Goal: Use online tool/utility: Utilize a website feature to perform a specific function

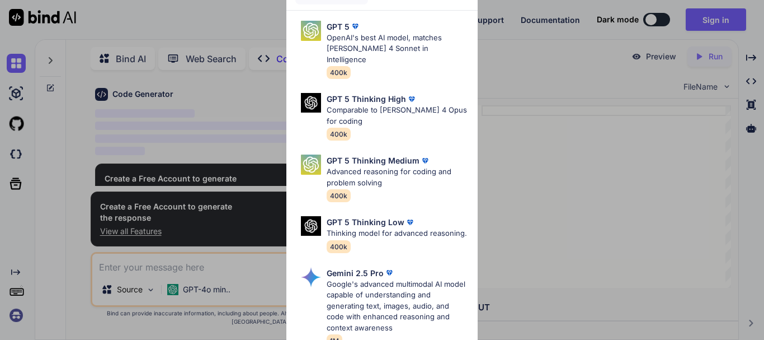
click at [526, 134] on div "Ultra Models GPT 5 OpenAI's best AI model, matches [PERSON_NAME] 4 Sonnet in In…" at bounding box center [382, 170] width 764 height 340
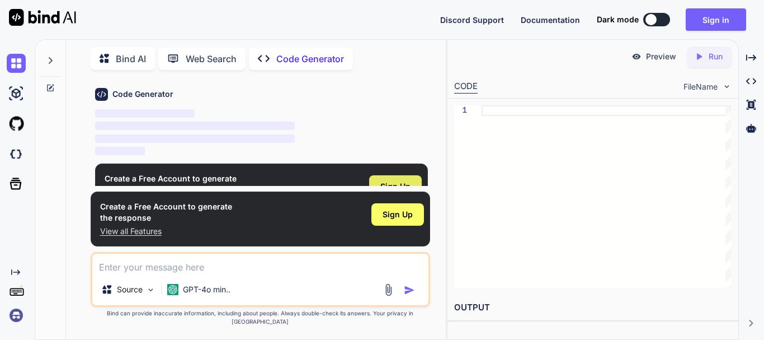
click at [396, 193] on div "Sign Up" at bounding box center [395, 186] width 53 height 22
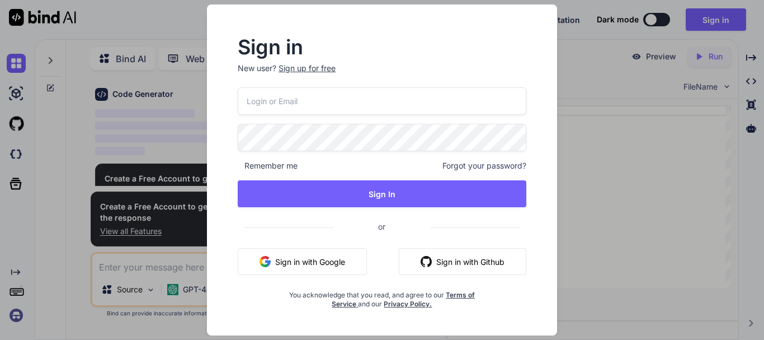
click at [326, 267] on button "Sign in with Google" at bounding box center [302, 261] width 129 height 27
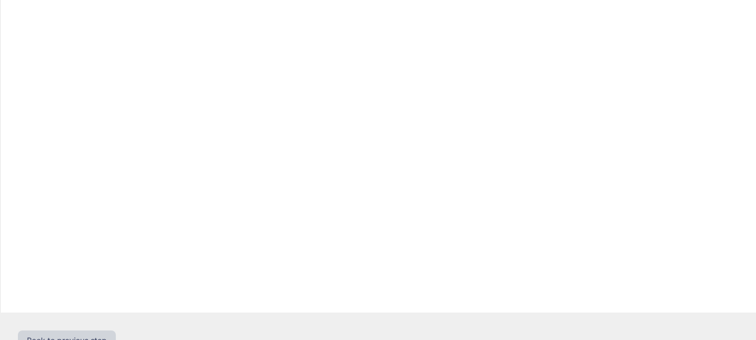
scroll to position [42, 0]
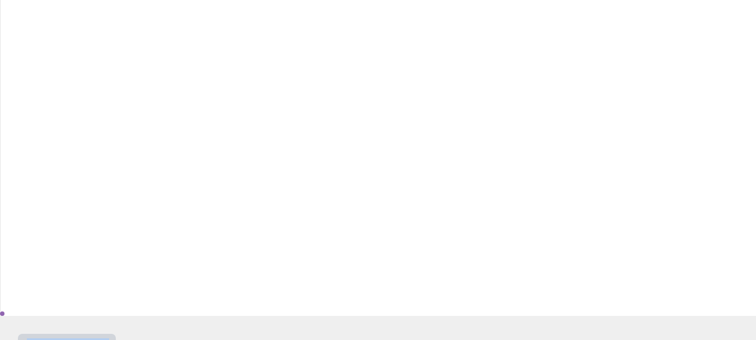
scroll to position [42, 0]
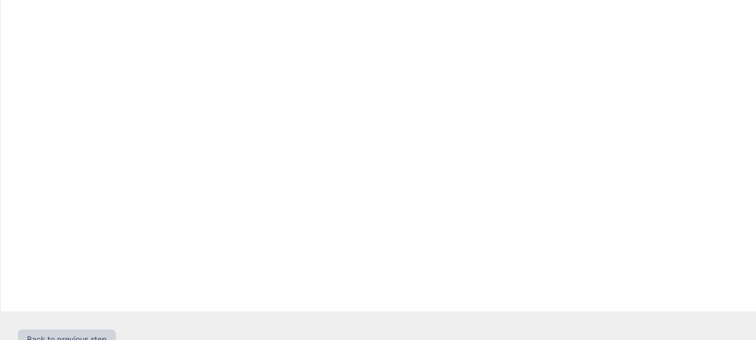
scroll to position [31, 0]
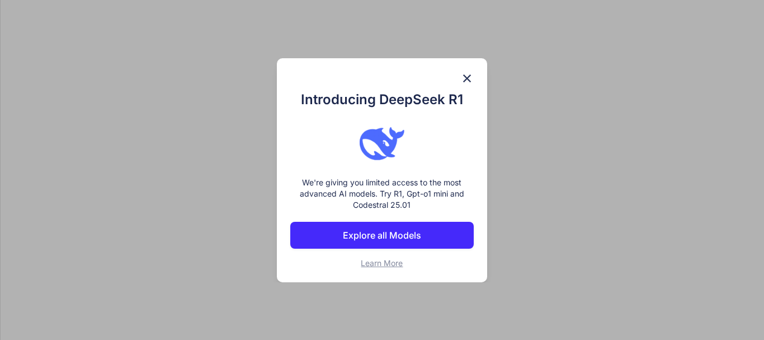
click at [435, 239] on button "Explore all Models" at bounding box center [382, 235] width 184 height 27
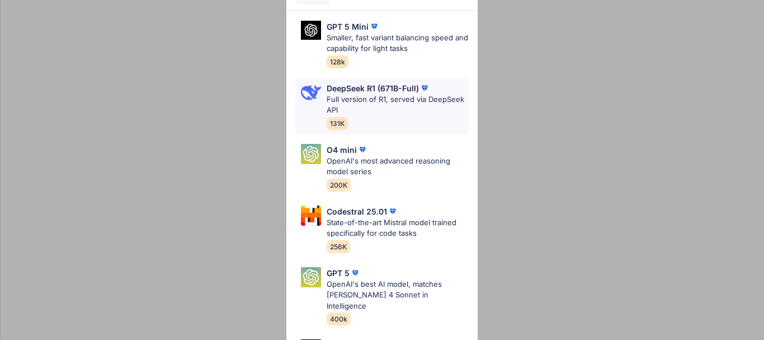
click at [387, 89] on p "DeepSeek R1 (671B-Full)" at bounding box center [373, 88] width 92 height 12
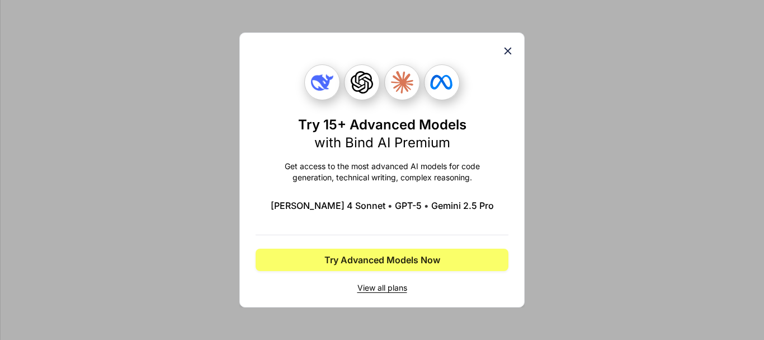
drag, startPoint x: 410, startPoint y: 261, endPoint x: 409, endPoint y: 275, distance: 14.0
click at [409, 273] on div "Try 15+ Advanced Models with Bind AI Premium Get access to the most advanced AI…" at bounding box center [382, 178] width 253 height 229
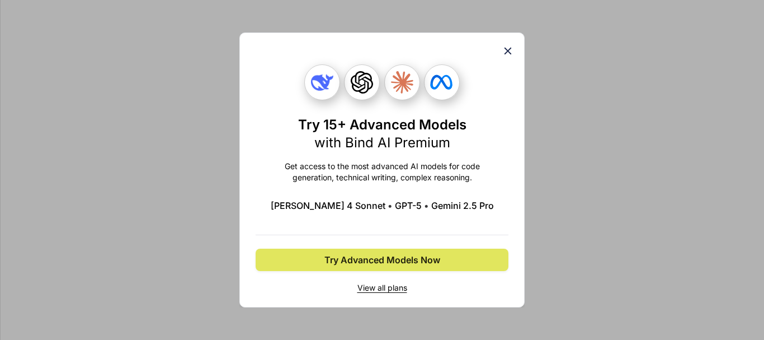
click at [416, 258] on span "Try Advanced Models Now" at bounding box center [383, 259] width 116 height 13
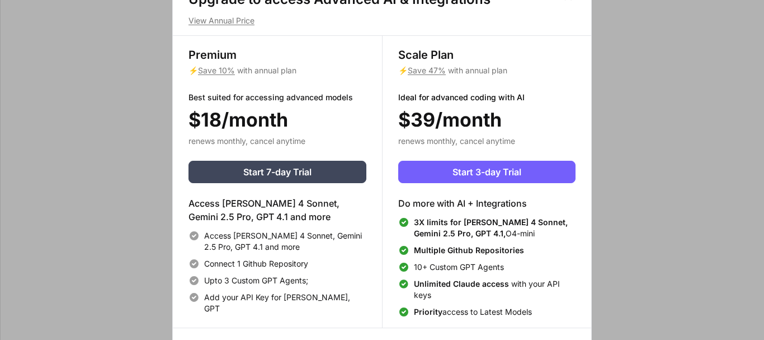
click at [624, 140] on div "Upgrade to access Advanced AI & Integrations View Annual Price Premium ⚡ Save 1…" at bounding box center [382, 170] width 764 height 340
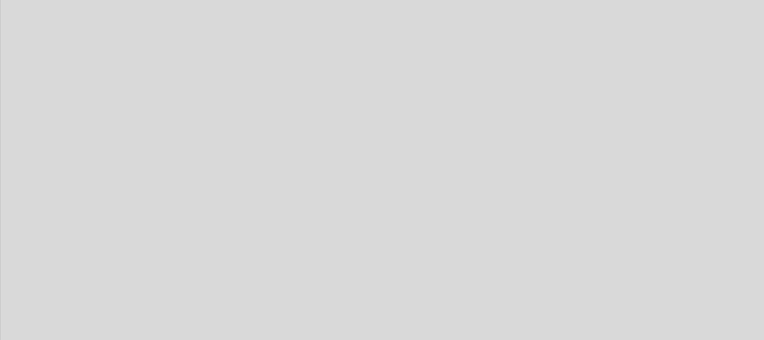
click at [275, 245] on div at bounding box center [382, 170] width 764 height 340
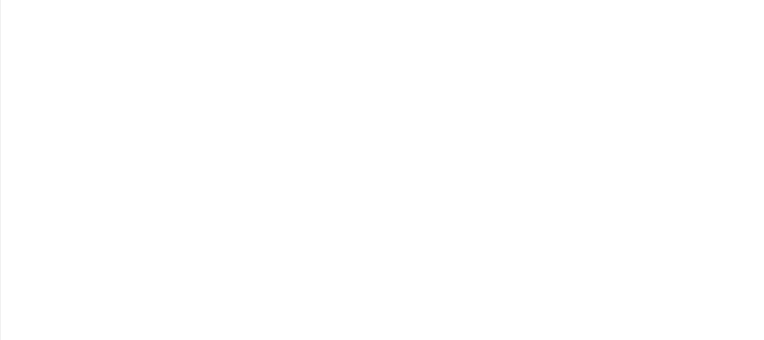
type textarea "x"
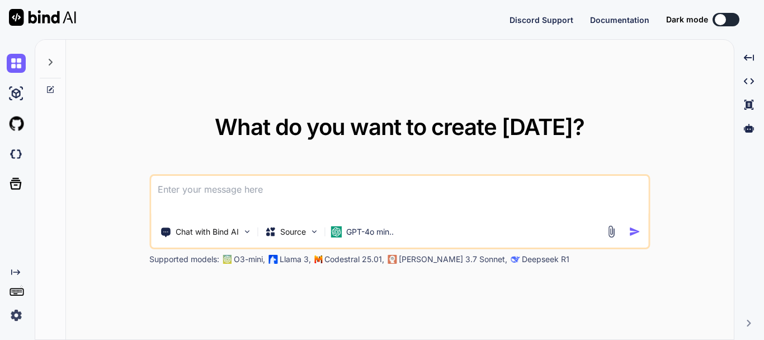
click at [731, 14] on div "Discord Support Documentation Dark mode Created with Pixso." at bounding box center [633, 19] width 246 height 13
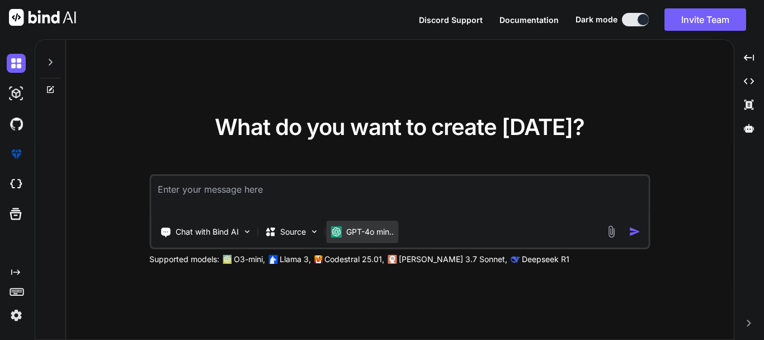
click at [392, 237] on p "GPT-4o min.." at bounding box center [370, 231] width 48 height 11
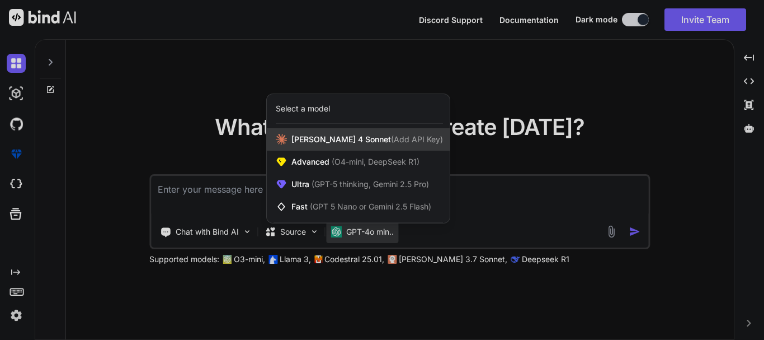
click at [391, 140] on span "(Add API Key)" at bounding box center [417, 139] width 52 height 10
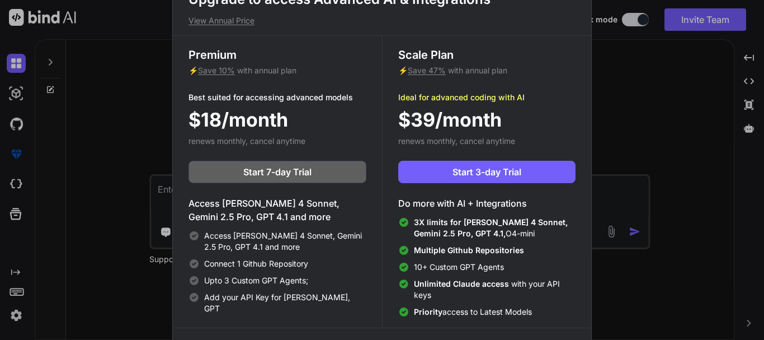
click at [679, 114] on div "Upgrade to access Advanced AI & Integrations View Annual Price Premium ⚡ Save 1…" at bounding box center [382, 170] width 764 height 340
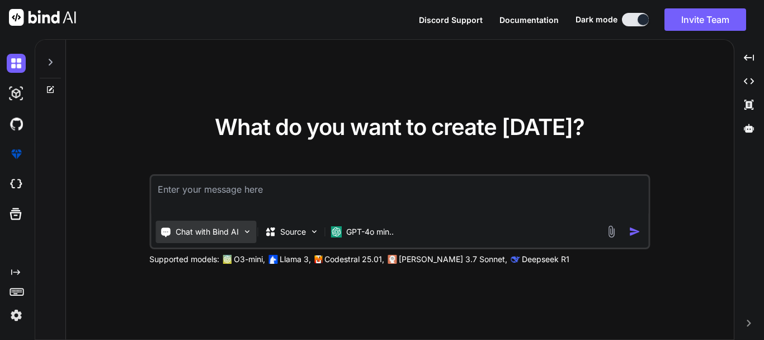
click at [247, 233] on img at bounding box center [247, 232] width 10 height 10
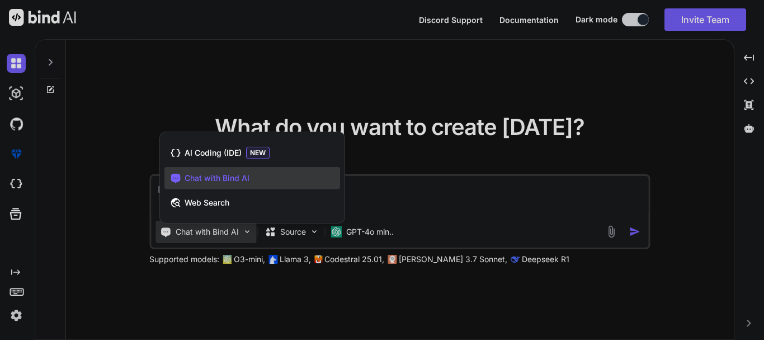
click at [247, 233] on div at bounding box center [382, 170] width 764 height 340
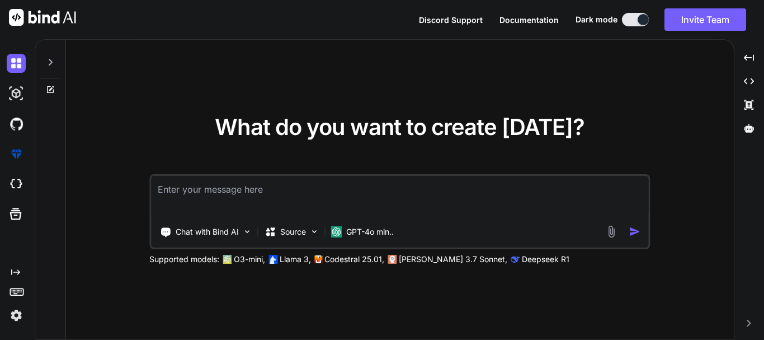
click at [223, 199] on textarea at bounding box center [399, 196] width 497 height 41
type textarea "x"
type textarea "C"
type textarea "x"
type textarea "Cr"
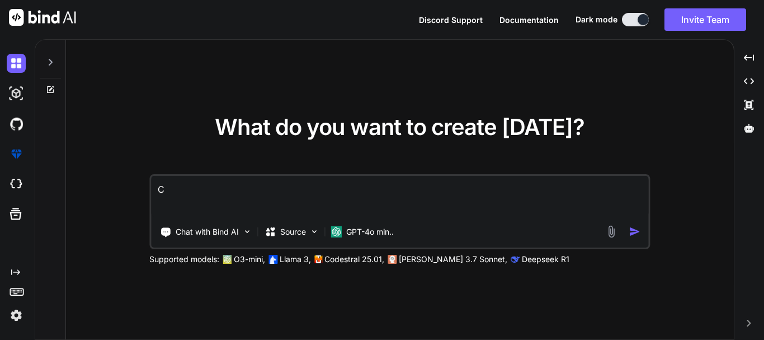
type textarea "x"
type textarea "Cre"
type textarea "x"
type textarea "Crea"
type textarea "x"
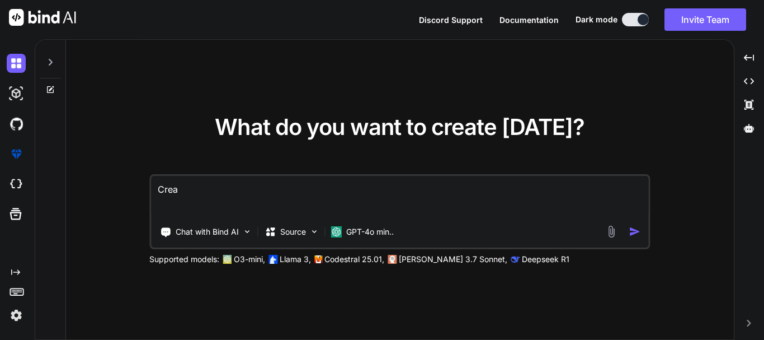
type textarea "Creat"
type textarea "x"
type textarea "Create"
type textarea "x"
type textarea "Create"
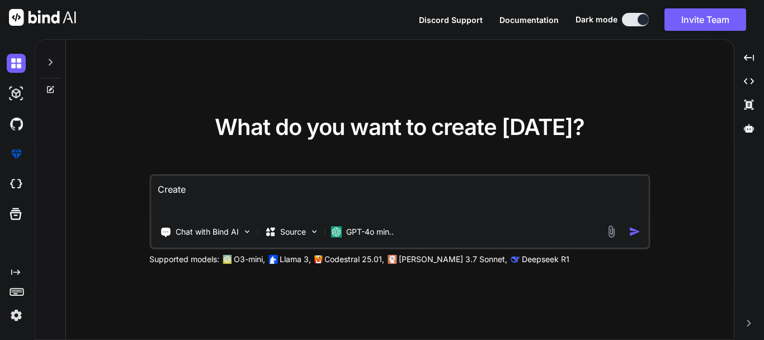
type textarea "x"
type textarea "Create a"
type textarea "x"
type textarea "Create a"
type textarea "x"
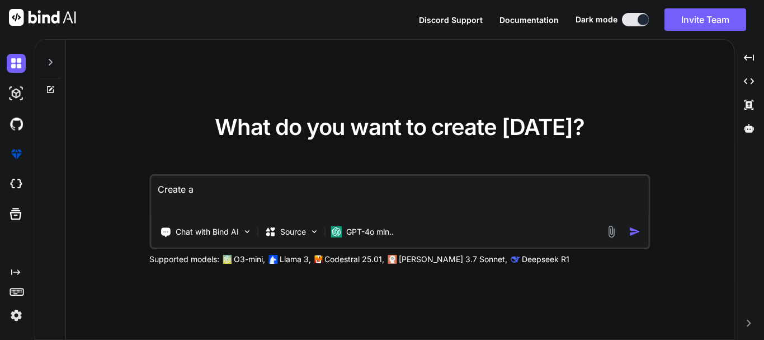
type textarea "Create a F"
type textarea "x"
type textarea "Create a Fu"
type textarea "x"
type textarea "Create a Ful"
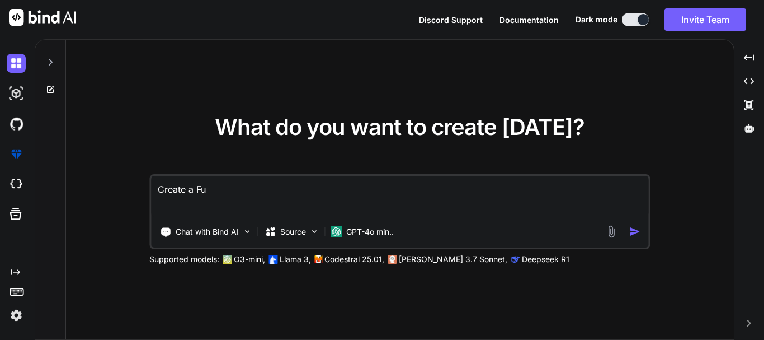
type textarea "x"
type textarea "Create a Full"
type textarea "x"
type textarea "Create a Full-"
type textarea "x"
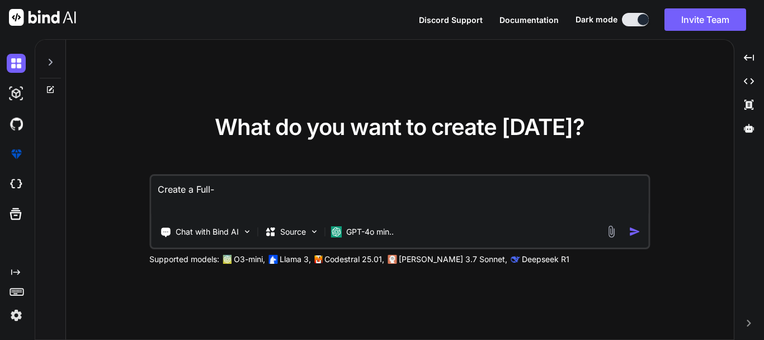
type textarea "Create a Full-s"
type textarea "x"
type textarea "Create a Full-st"
type textarea "x"
type textarea "Create a Full-sta"
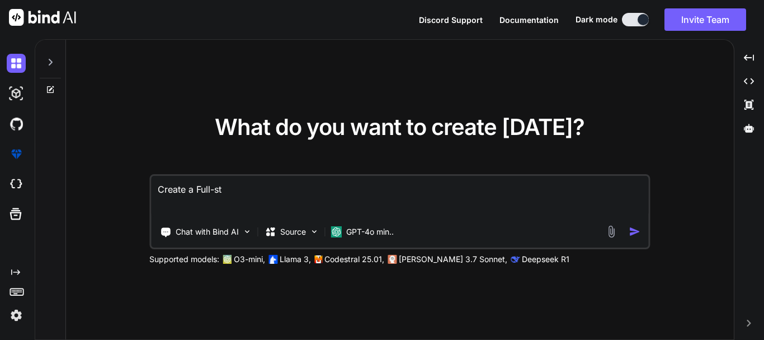
type textarea "x"
type textarea "Create a Full-stac"
type textarea "x"
type textarea "Create a Full-stack"
type textarea "x"
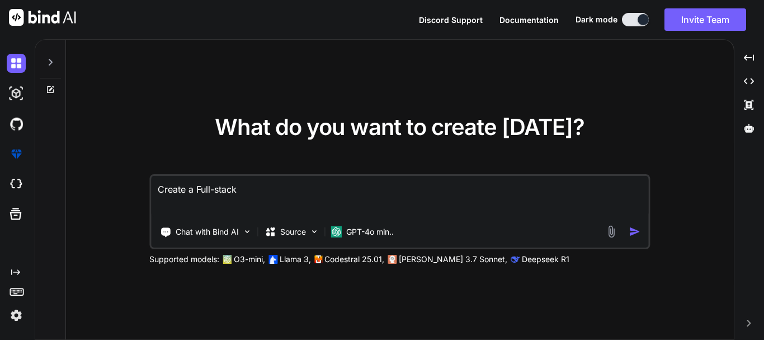
type textarea "Create a Full-stack"
type textarea "x"
type textarea "Create a Full-stack I"
type textarea "x"
type textarea "Create a Full-stack Im"
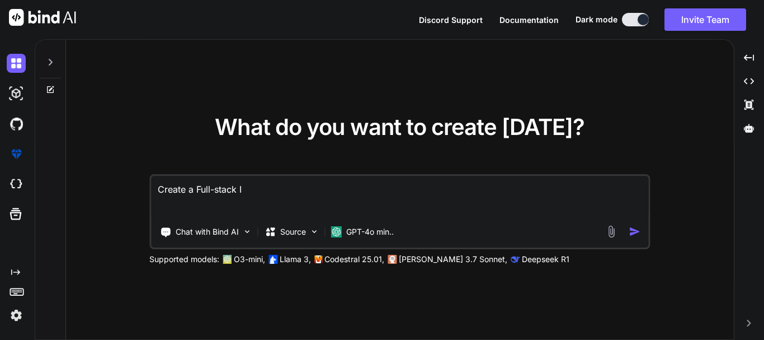
type textarea "x"
type textarea "Create a Full-stack Ima"
type textarea "x"
type textarea "Create a Full-stack Imag"
type textarea "x"
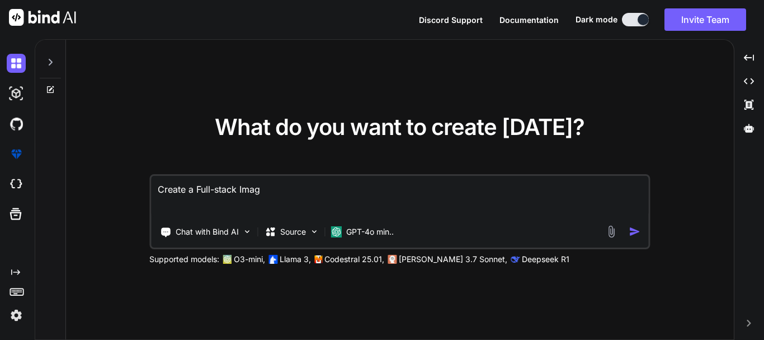
type textarea "Create a Full-stack Image"
type textarea "x"
type textarea "Create a Full-stack Image"
type textarea "x"
type textarea "Create a Full-stack Image t"
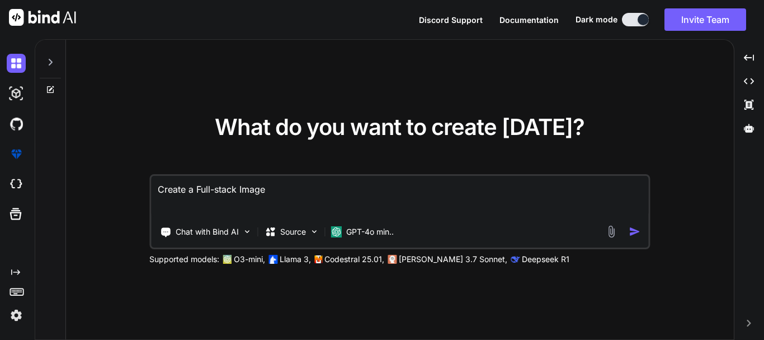
type textarea "x"
type textarea "Create a Full-stack Image to"
type textarea "x"
type textarea "Create a Full-stack Image to"
type textarea "x"
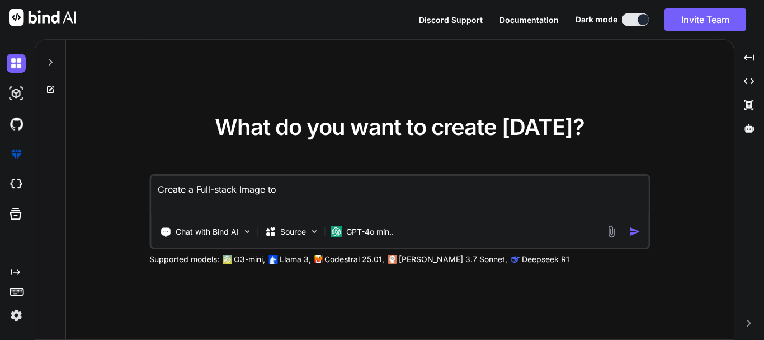
type textarea "Create a Full-stack Image to V"
type textarea "x"
type textarea "Create a Full-stack Image to Vi"
type textarea "x"
type textarea "Create a Full-stack Image to Vid"
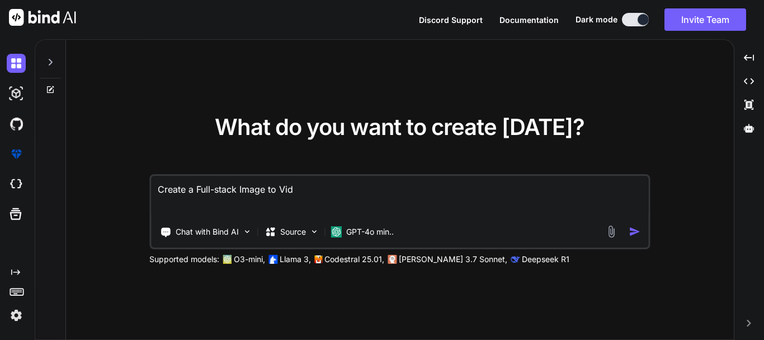
type textarea "x"
type textarea "Create a Full-stack Image to Vide"
type textarea "x"
type textarea "Create a Full-stack Image to Video"
type textarea "x"
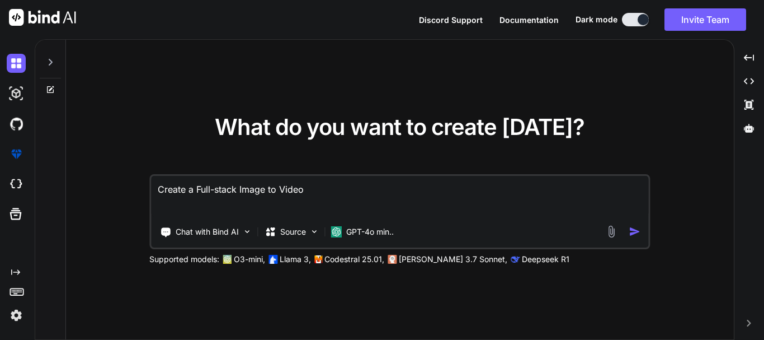
type textarea "Create a Full-stack Image to Video"
type textarea "x"
type textarea "Create a Full-stack Image to Video c"
type textarea "x"
type textarea "Create a Full-stack Image to Video co"
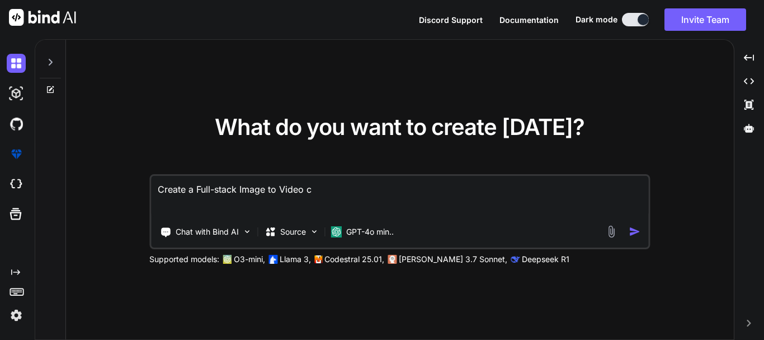
type textarea "x"
type textarea "Create a Full-stack Image to Video con"
type textarea "x"
type textarea "Create a Full-stack Image to Video conv"
type textarea "x"
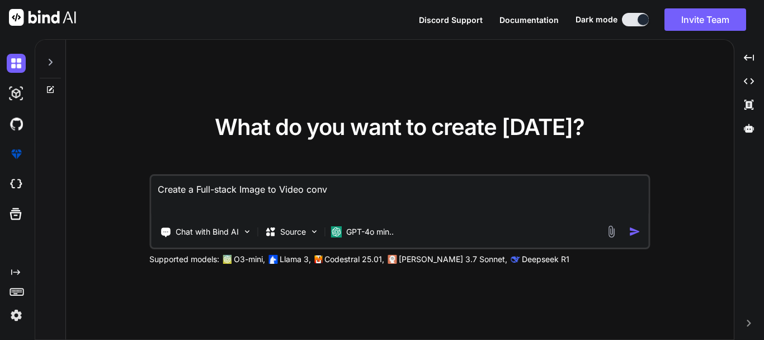
type textarea "Create a Full-stack Image to Video conve"
type textarea "x"
type textarea "Create a Full-stack Image to Video convet"
type textarea "x"
type textarea "Create a Full-stack Image to Video conveta"
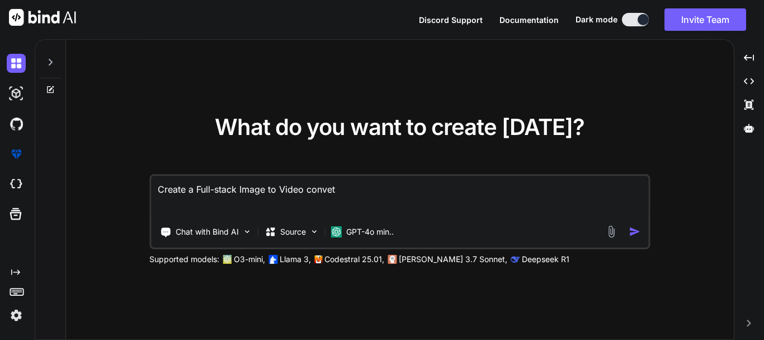
type textarea "x"
type textarea "Create a Full-stack Image to Video convetar"
type textarea "x"
type textarea "Create a Full-stack Image to Video convetar"
type textarea "x"
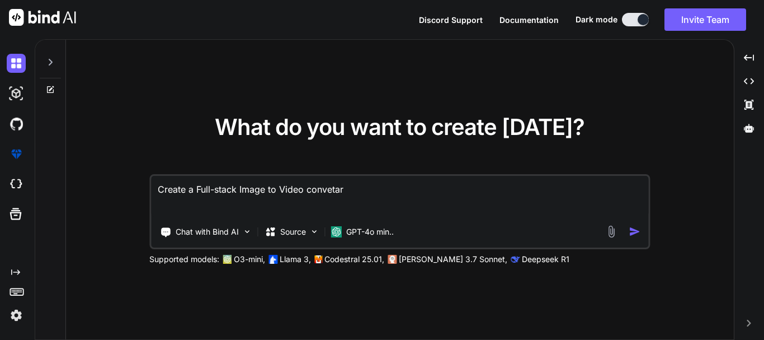
type textarea "Create a Full-stack Image to Video convetar T"
type textarea "x"
type textarea "Create a Full-stack Image to Video convetar To"
type textarea "x"
type textarea "Create a Full-stack Image to Video convetar Too"
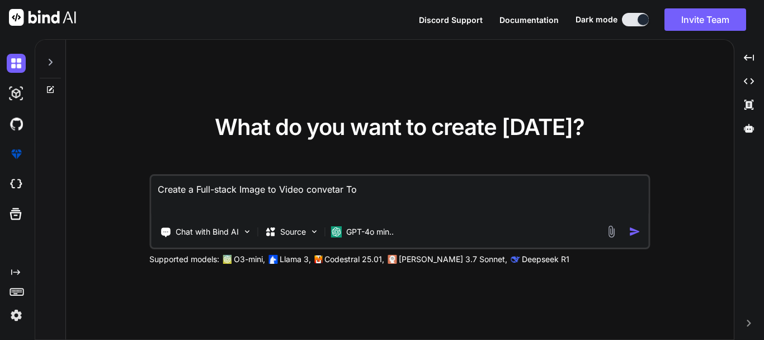
type textarea "x"
type textarea "Create a Full-stack Image to Video convetar Tool"
type textarea "x"
type textarea "Create a Full-stack Image to Video convetar Tool"
click at [633, 229] on img "button" at bounding box center [635, 232] width 12 height 12
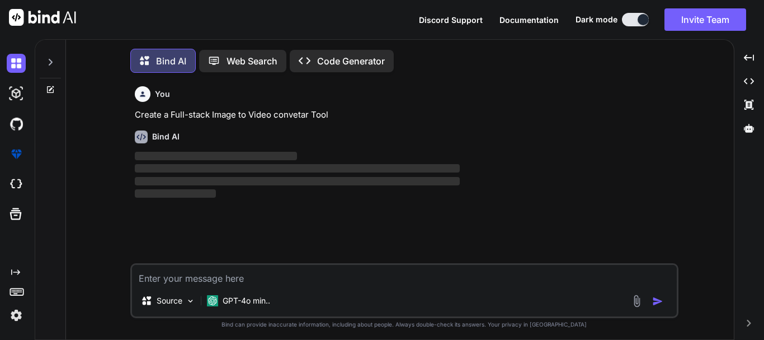
scroll to position [6, 0]
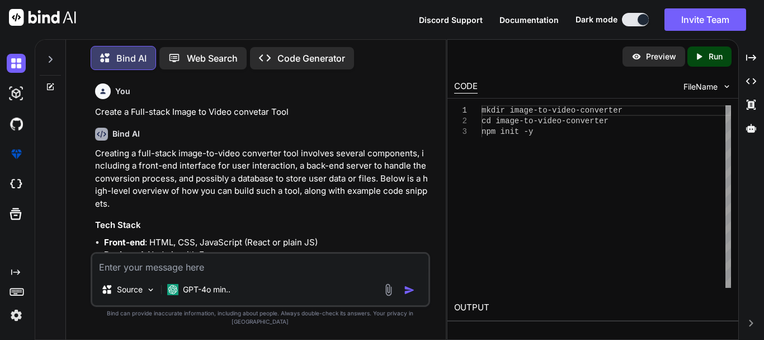
click at [722, 55] on p "Run" at bounding box center [716, 56] width 14 height 11
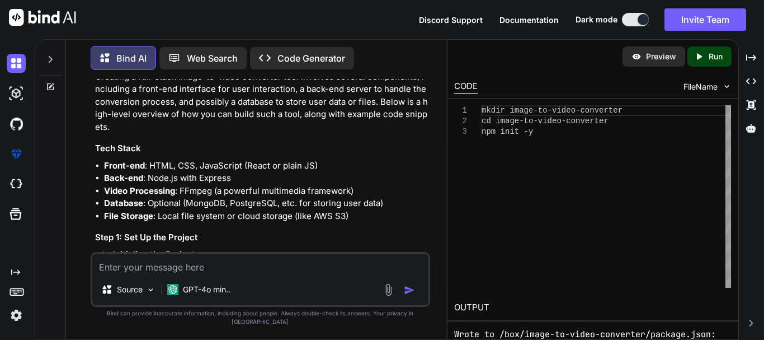
scroll to position [0, 0]
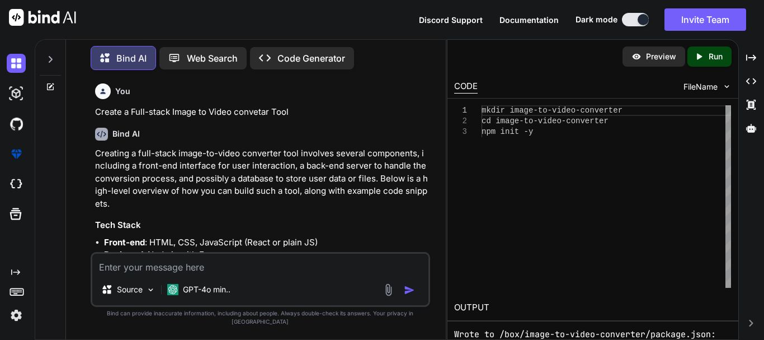
click at [709, 57] on p "Run" at bounding box center [716, 56] width 14 height 11
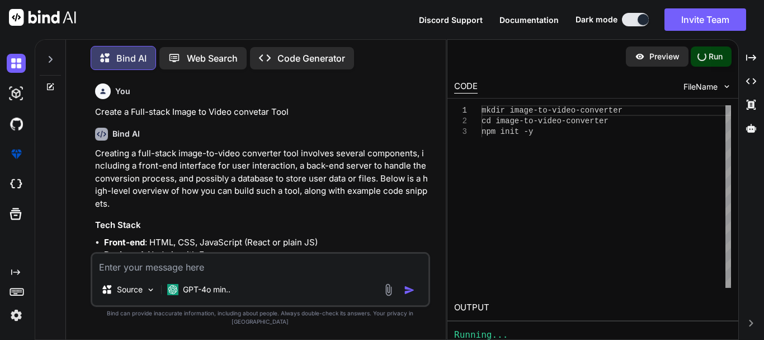
type textarea "x"
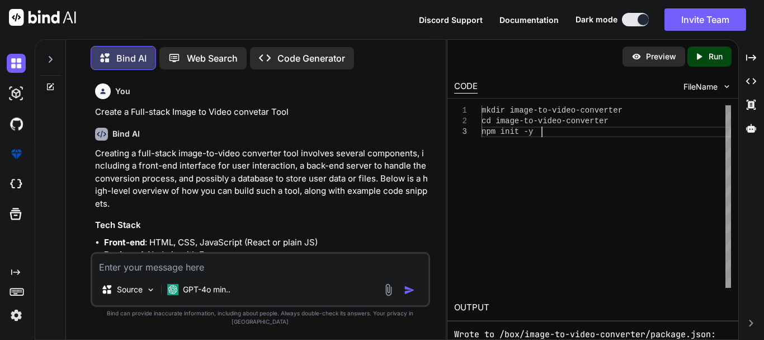
click at [576, 141] on div "mkdir image-to-video-converter cd image-to-video-converter npm init -y" at bounding box center [607, 196] width 250 height 182
type textarea "mkdir image-to-video-converter cd image-to-video-converter npm init -y y"
click at [652, 58] on p "Preview" at bounding box center [661, 56] width 30 height 11
click at [729, 87] on img at bounding box center [727, 87] width 10 height 10
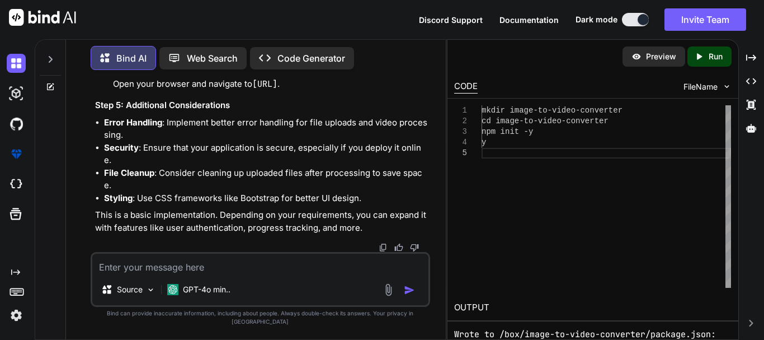
scroll to position [1755, 0]
drag, startPoint x: 257, startPoint y: 105, endPoint x: 275, endPoint y: 105, distance: 17.3
click at [275, 90] on code "http://localhost:5000" at bounding box center [264, 83] width 25 height 11
drag, startPoint x: 255, startPoint y: 104, endPoint x: 380, endPoint y: 101, distance: 125.4
click at [380, 90] on p "Open the Front-end : Open your browser and navigate to http://localhost:5000 ." at bounding box center [270, 77] width 315 height 25
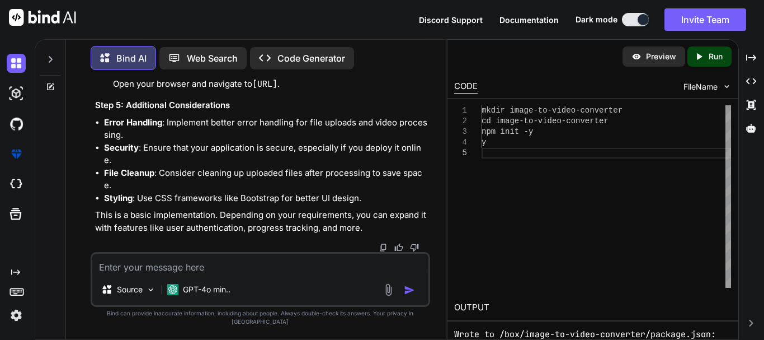
click at [221, 62] on p "Web Search" at bounding box center [212, 57] width 51 height 13
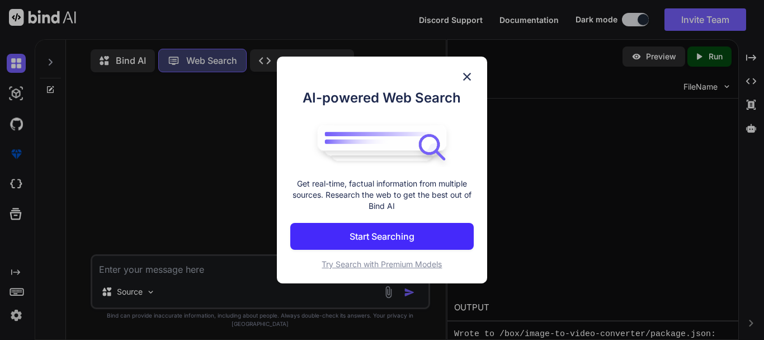
scroll to position [5, 0]
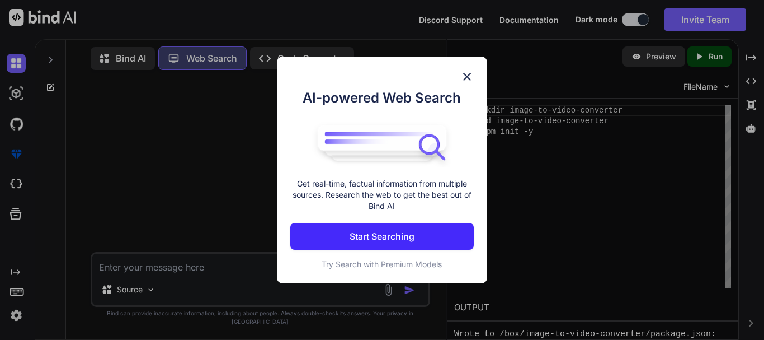
click at [388, 231] on p "Start Searching" at bounding box center [382, 235] width 65 height 13
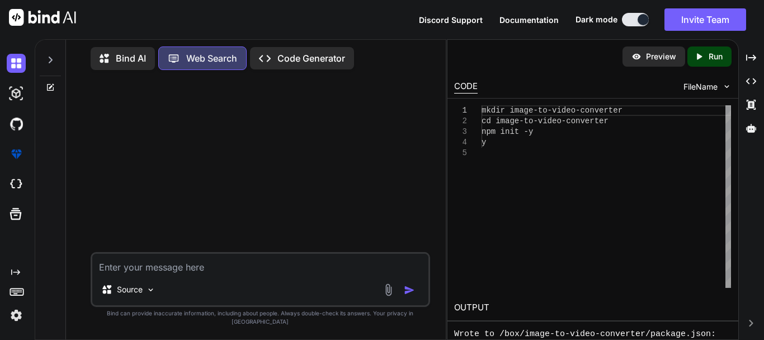
click at [306, 56] on p "Code Generator" at bounding box center [312, 57] width 68 height 13
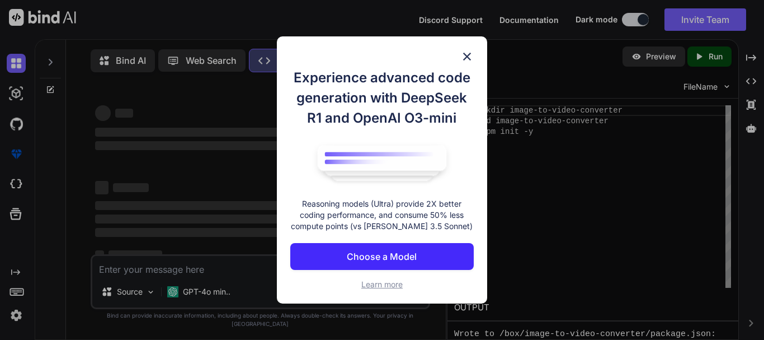
scroll to position [5, 0]
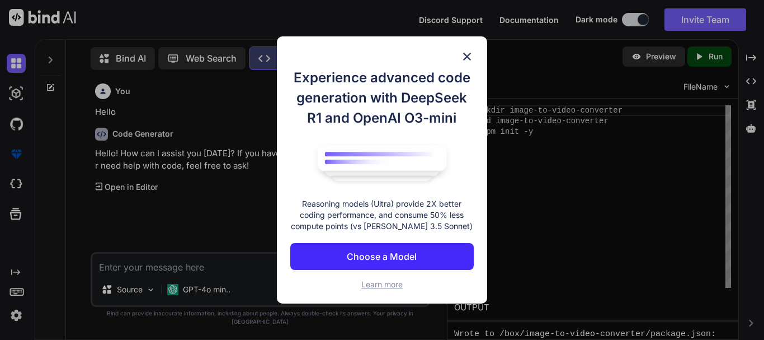
click at [396, 261] on p "Choose a Model" at bounding box center [382, 256] width 70 height 13
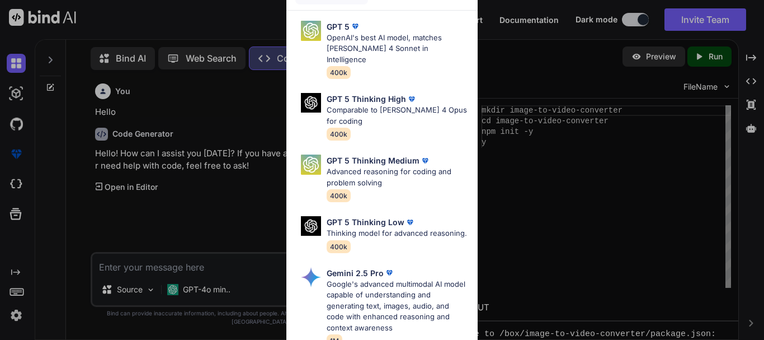
click at [594, 222] on div "Ultra Models GPT 5 OpenAI's best AI model, matches Claude 4 Sonnet in Intellige…" at bounding box center [382, 170] width 764 height 340
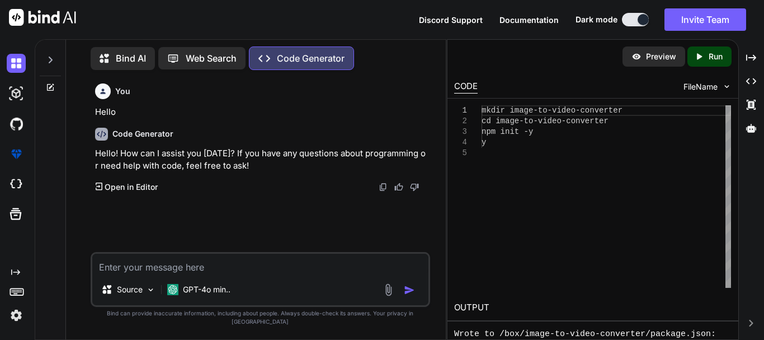
click at [135, 185] on p "Open in Editor" at bounding box center [131, 186] width 53 height 11
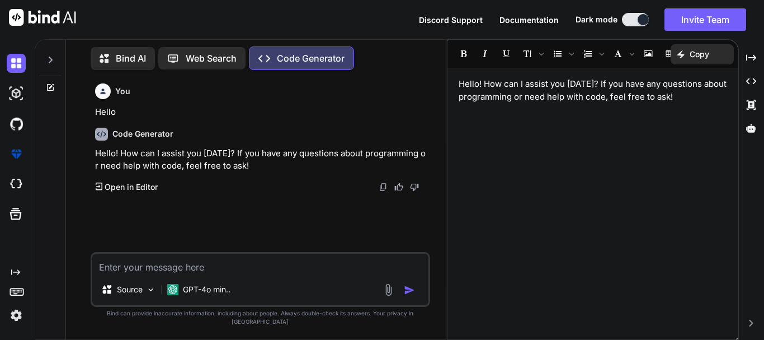
click at [135, 185] on p "Open in Editor" at bounding box center [131, 186] width 53 height 11
click at [190, 193] on div "You Hello Code Generator Hello! How can I assist you today? If you have any que…" at bounding box center [261, 165] width 337 height 173
click at [256, 168] on p "Hello! How can I assist you today? If you have any questions about programming …" at bounding box center [261, 159] width 333 height 25
click at [311, 58] on p "Code Generator" at bounding box center [311, 57] width 68 height 13
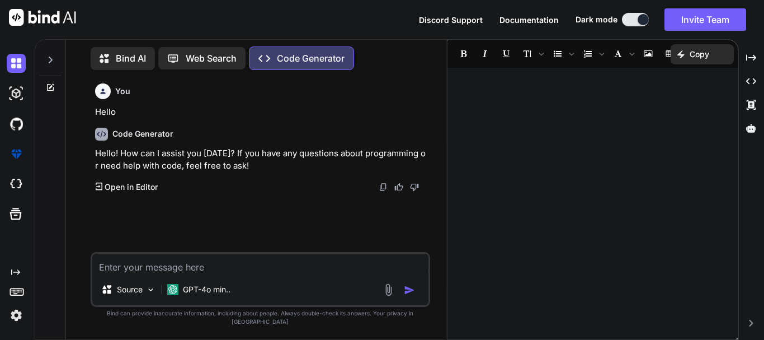
click at [304, 57] on p "Code Generator" at bounding box center [311, 57] width 68 height 13
click at [135, 52] on p "Bind AI" at bounding box center [131, 57] width 30 height 13
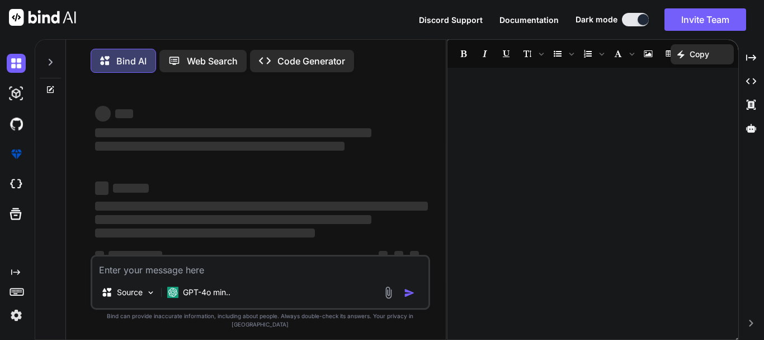
click at [182, 58] on icon at bounding box center [177, 61] width 18 height 12
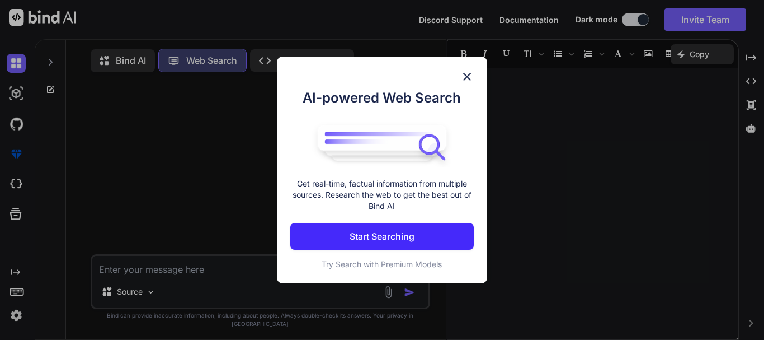
scroll to position [5, 0]
click at [471, 77] on img at bounding box center [467, 76] width 13 height 13
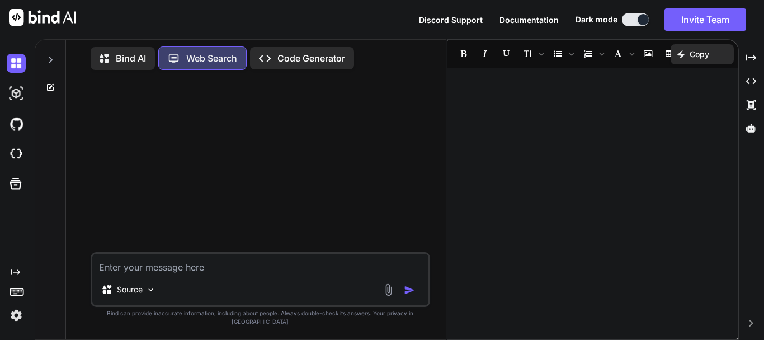
click at [138, 54] on p "Bind AI" at bounding box center [131, 57] width 30 height 13
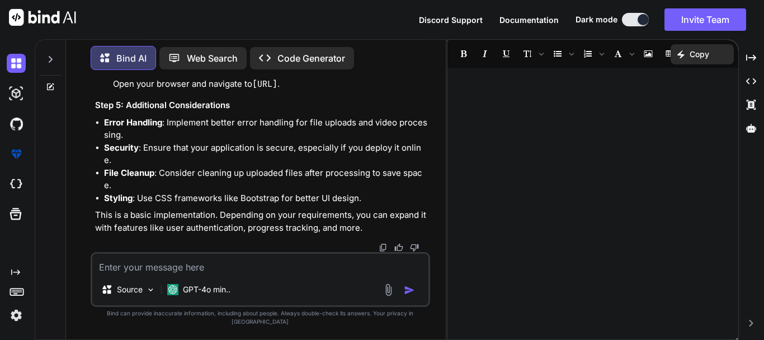
scroll to position [1755, 0]
click at [656, 98] on div at bounding box center [593, 205] width 291 height 265
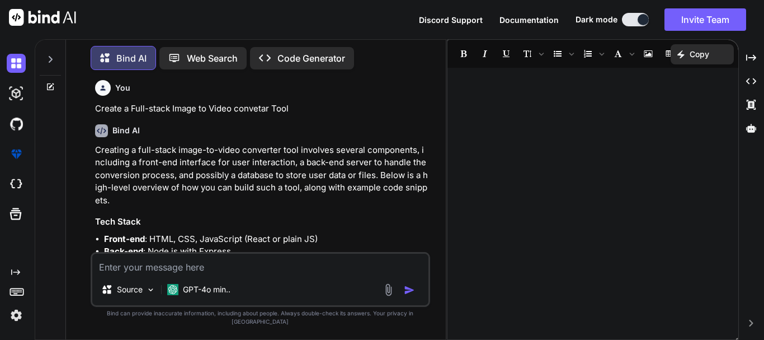
scroll to position [0, 0]
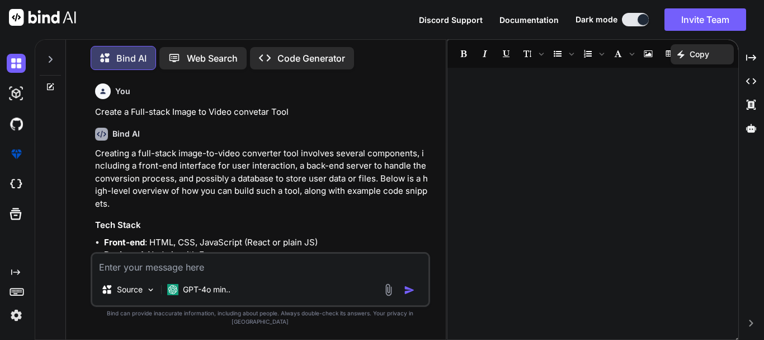
click at [179, 54] on icon at bounding box center [174, 58] width 12 height 12
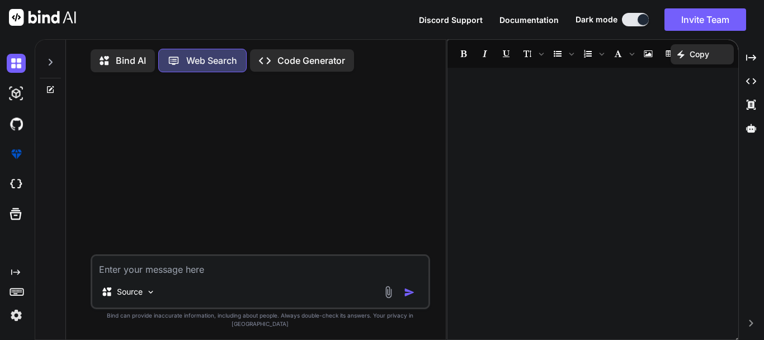
scroll to position [5, 0]
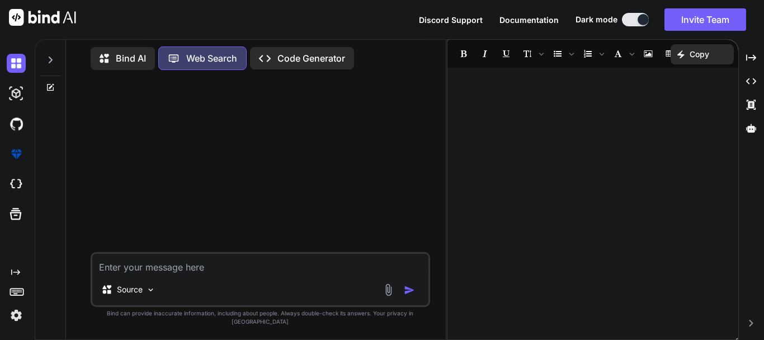
type textarea "x"
click at [24, 177] on img at bounding box center [16, 184] width 19 height 19
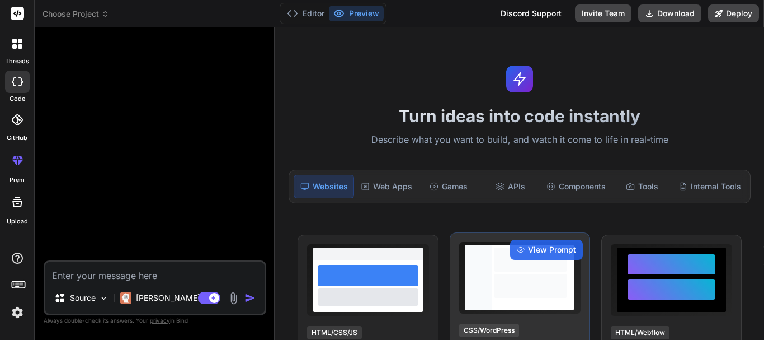
type textarea "x"
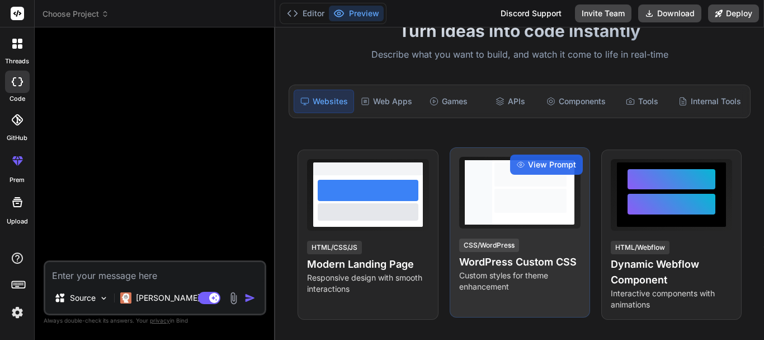
scroll to position [112, 0]
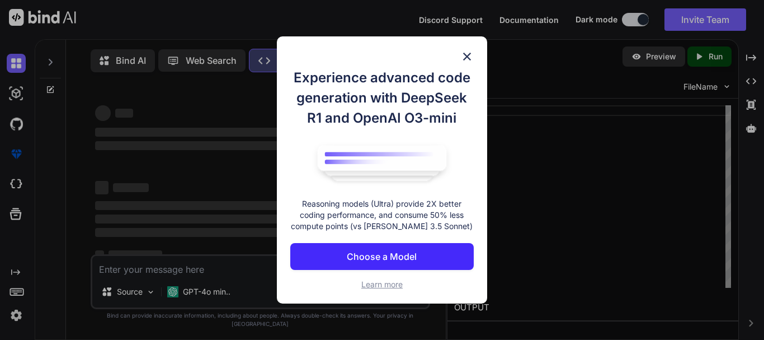
click at [389, 255] on p "Choose a Model" at bounding box center [382, 256] width 70 height 13
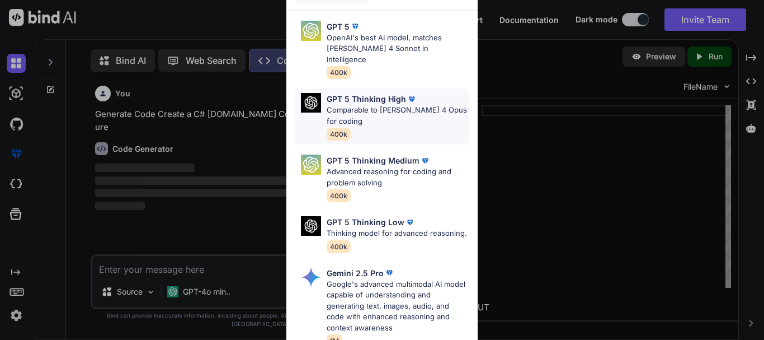
scroll to position [5, 0]
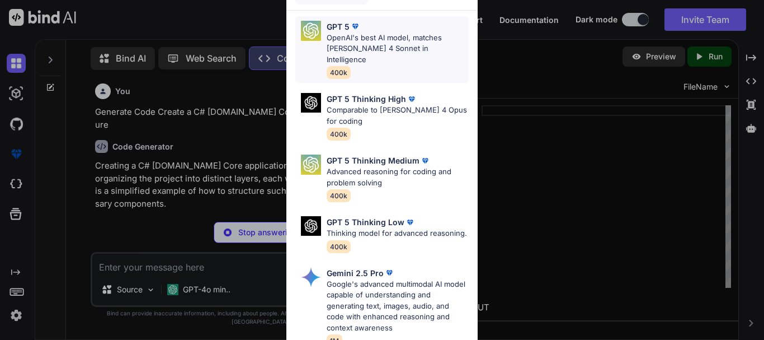
click at [359, 42] on p "OpenAI's best AI model, matches [PERSON_NAME] 4 Sonnet in Intelligence" at bounding box center [398, 48] width 142 height 33
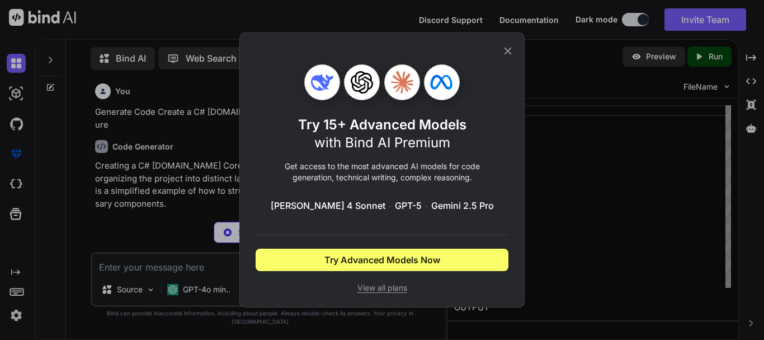
click at [408, 77] on icon at bounding box center [402, 82] width 22 height 22
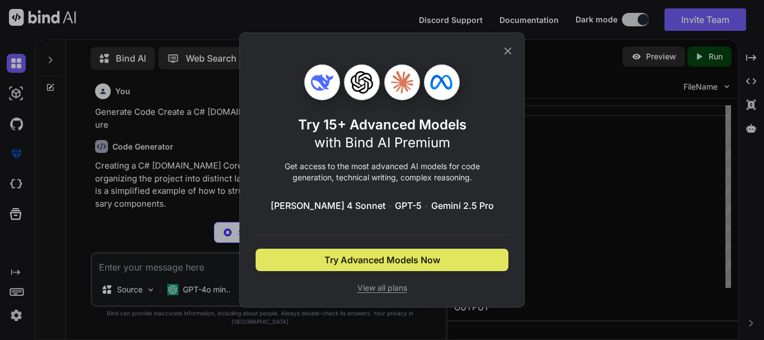
click at [415, 250] on button "Try Advanced Models Now" at bounding box center [382, 259] width 253 height 22
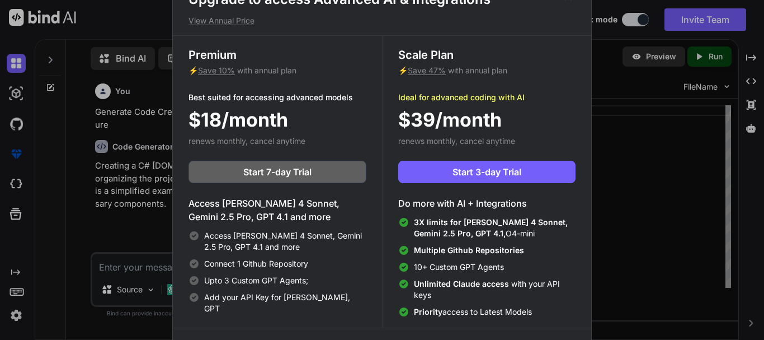
click at [602, 130] on div "Upgrade to access Advanced AI & Integrations View Annual Price Premium ⚡ Save 1…" at bounding box center [382, 170] width 764 height 340
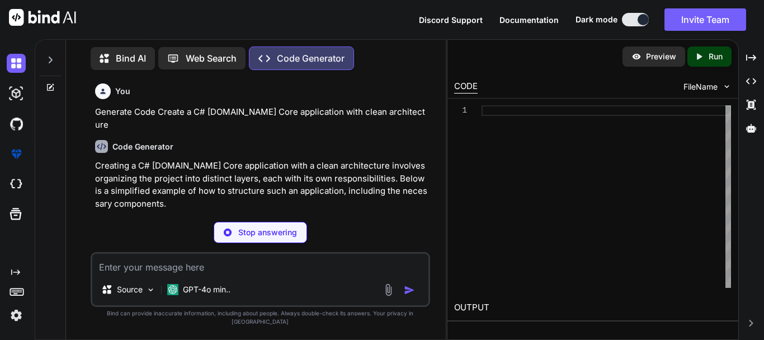
type textarea "x"
